Goal: Find specific page/section: Find specific page/section

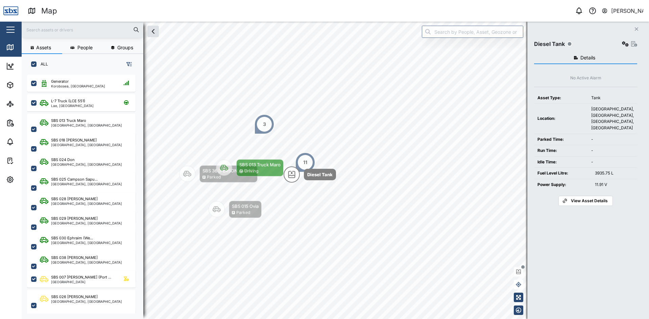
scroll to position [237, 106]
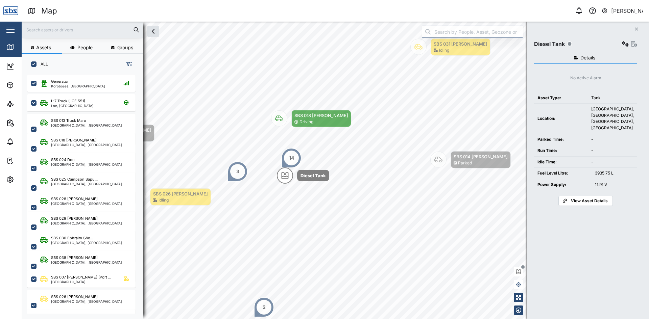
click at [636, 29] on icon "button" at bounding box center [636, 28] width 3 height 3
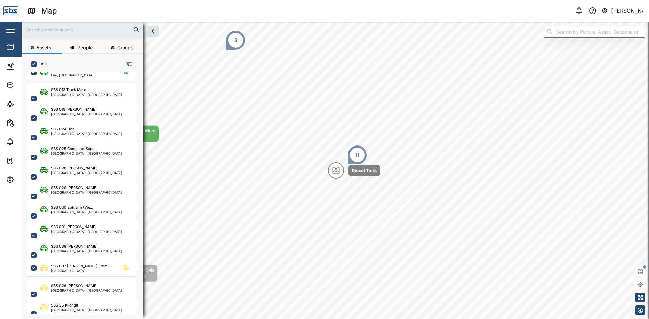
scroll to position [0, 0]
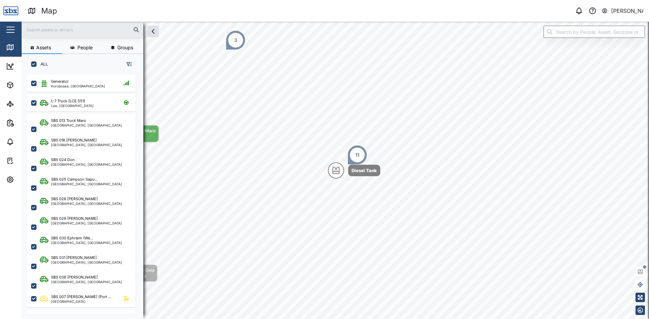
click at [67, 33] on input "text" at bounding box center [83, 30] width 114 height 10
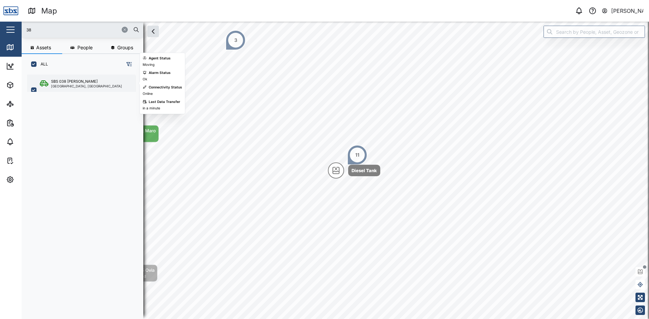
type input "38"
click at [86, 82] on div "SBS 038 [PERSON_NAME]" at bounding box center [86, 82] width 71 height 6
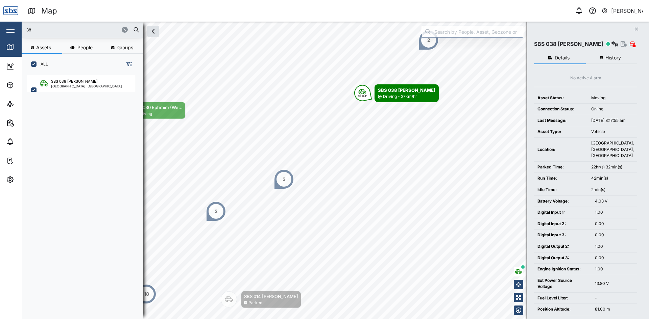
click at [635, 27] on icon "Close" at bounding box center [636, 28] width 4 height 5
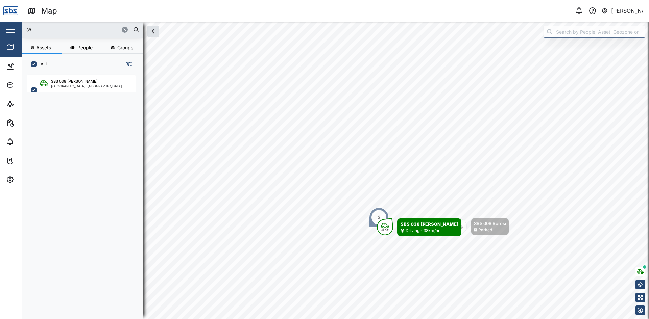
click at [124, 30] on icon "button" at bounding box center [125, 30] width 4 height 4
